Goal: Information Seeking & Learning: Understand process/instructions

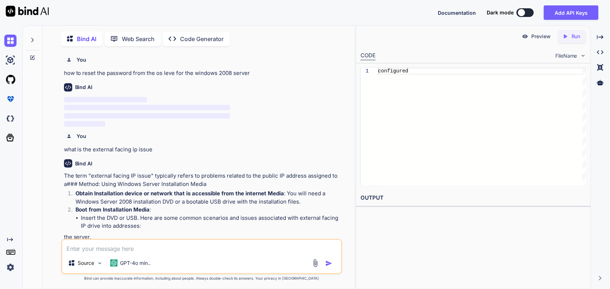
scroll to position [2352, 0]
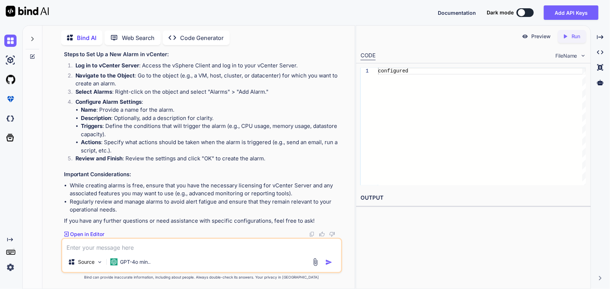
click at [173, 246] on textarea at bounding box center [201, 245] width 279 height 13
type textarea "h"
type textarea "x"
type textarea "ho"
type textarea "x"
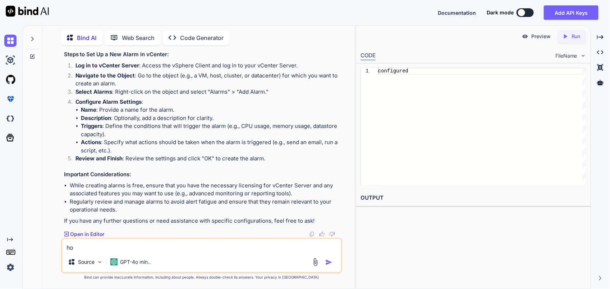
type textarea "how"
type textarea "x"
type textarea "how"
type textarea "x"
type textarea "how t"
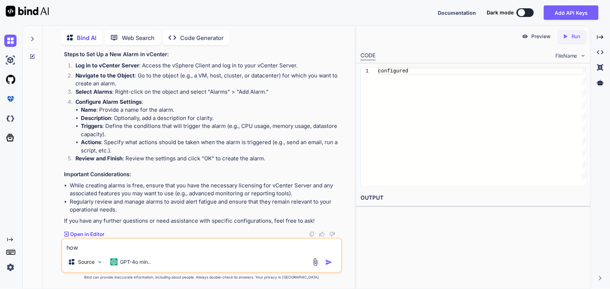
type textarea "x"
type textarea "how to"
type textarea "x"
type textarea "how to"
type textarea "x"
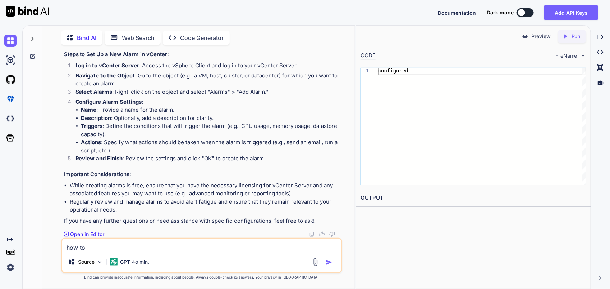
type textarea "how to r"
type textarea "x"
type textarea "how to re"
type textarea "x"
type textarea "how to rec"
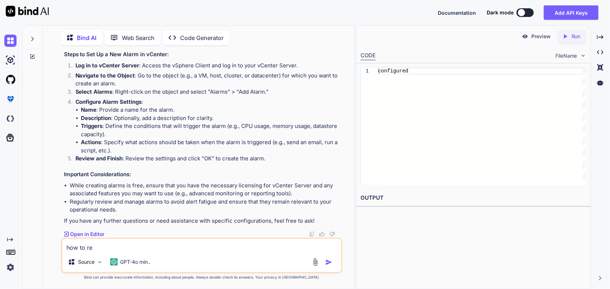
type textarea "x"
type textarea "how to reca"
type textarea "x"
type textarea "how to recal"
type textarea "x"
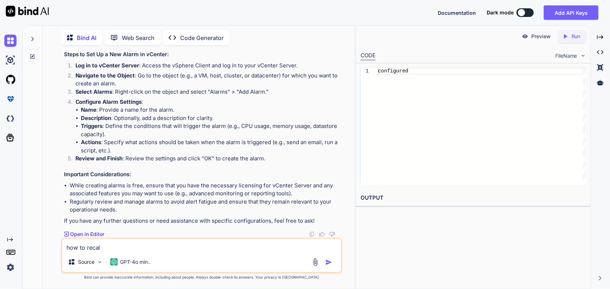
type textarea "how to recall"
type textarea "x"
type textarea "how to recall"
type textarea "x"
type textarea "how to recall t"
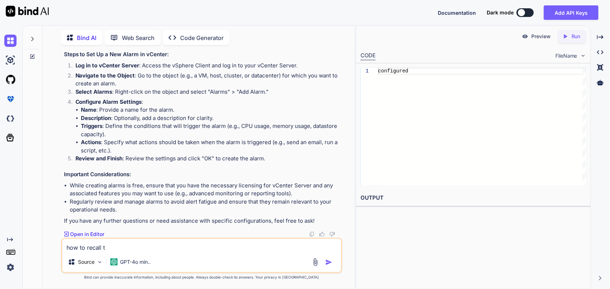
type textarea "x"
type textarea "how to recall th"
type textarea "x"
type textarea "how to recall the"
type textarea "x"
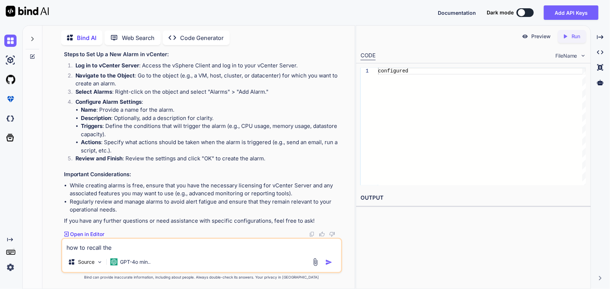
type textarea "how to recall the"
type textarea "x"
type textarea "how to recall the e"
type textarea "x"
type textarea "how to recall the em"
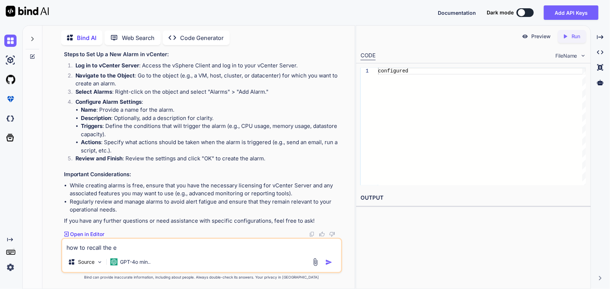
type textarea "x"
type textarea "how to recall the ema"
type textarea "x"
type textarea "how to recall the emai"
type textarea "x"
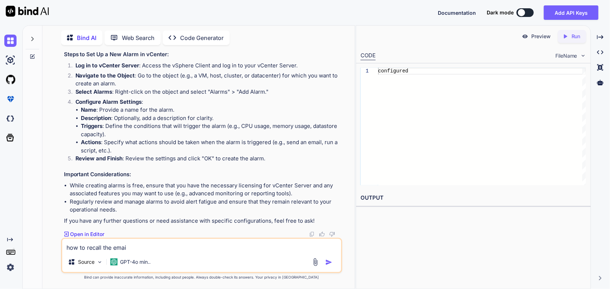
type textarea "how to recall the email"
type textarea "x"
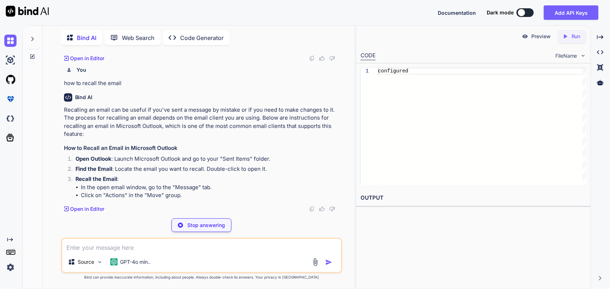
scroll to position [2528, 0]
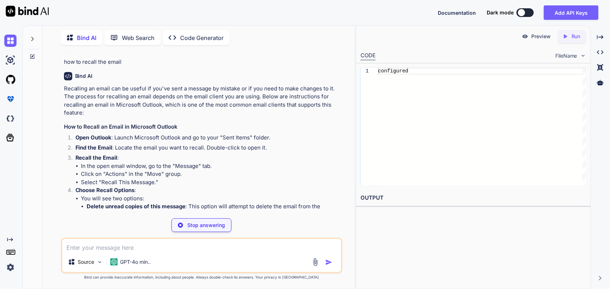
type textarea "x"
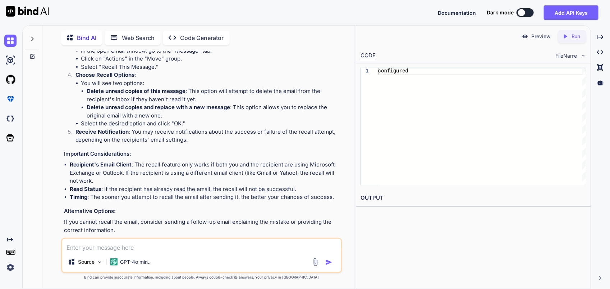
scroll to position [2663, 0]
